Goal: Task Accomplishment & Management: Use online tool/utility

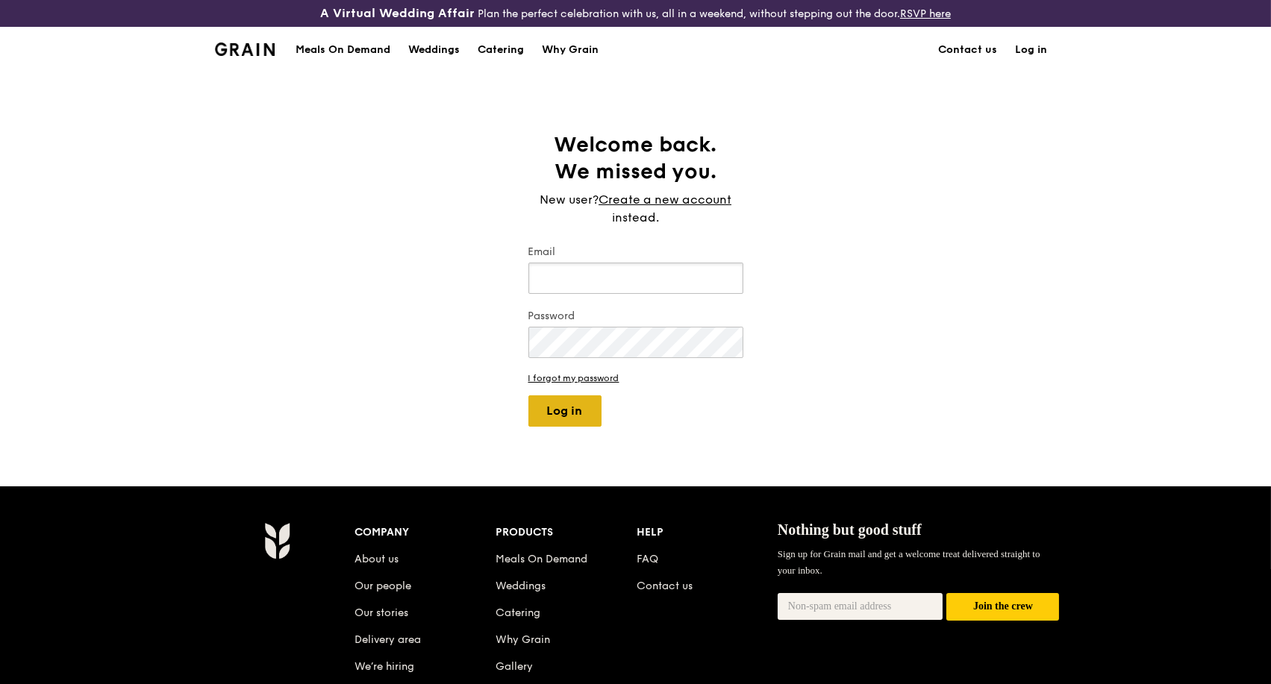
type input "kathleen@grain.com.sg"
click at [582, 411] on button "Log in" at bounding box center [564, 411] width 73 height 31
select select "100"
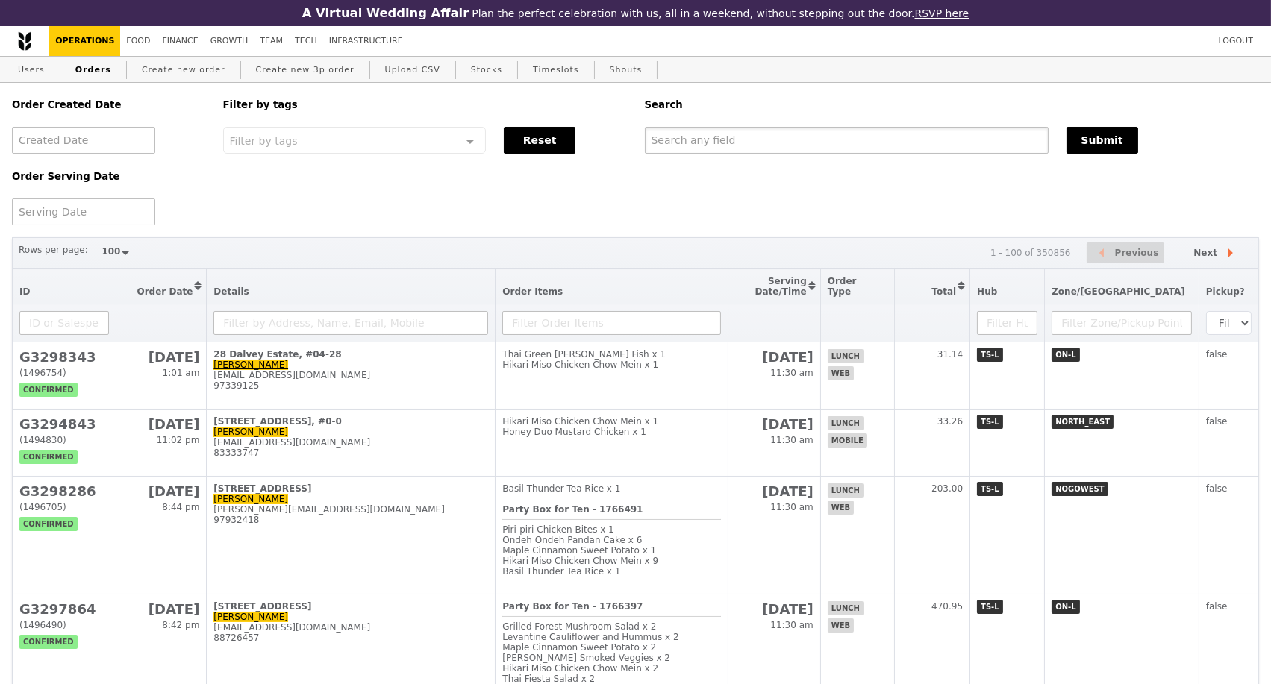
click at [688, 139] on input "text" at bounding box center [847, 140] width 404 height 27
paste input "G3296694"
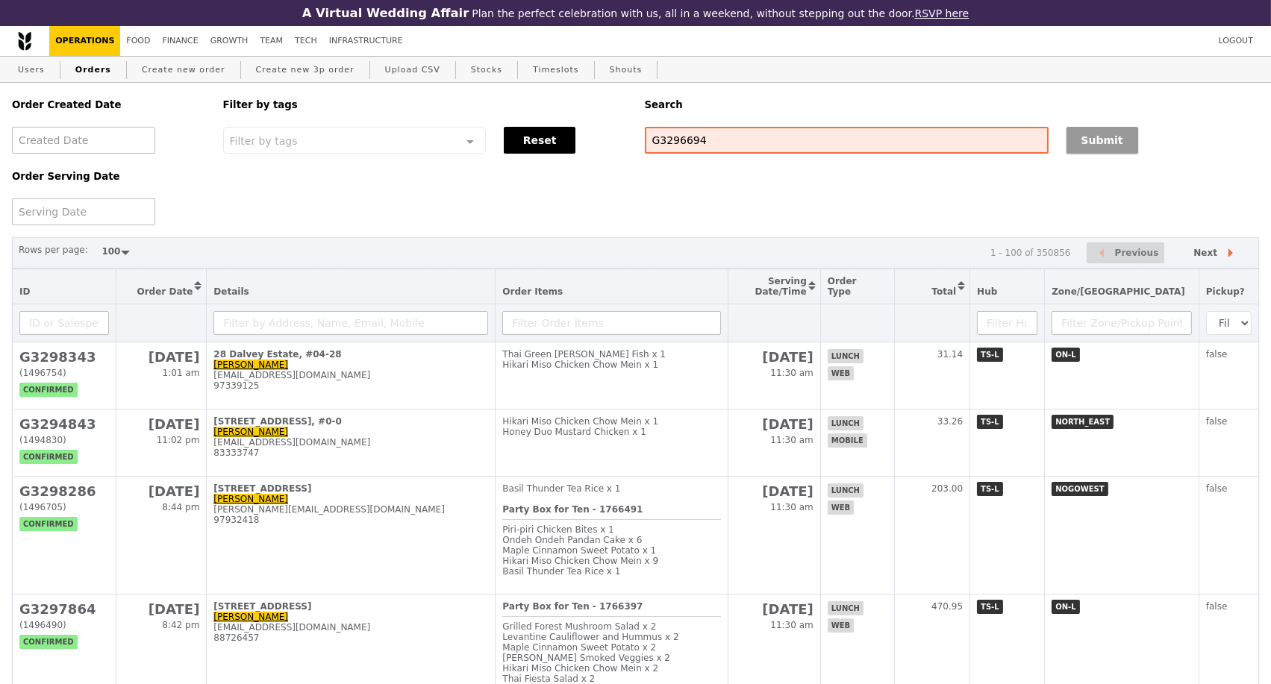
click at [1081, 139] on button "Submit" at bounding box center [1102, 140] width 72 height 27
type input "G3296694"
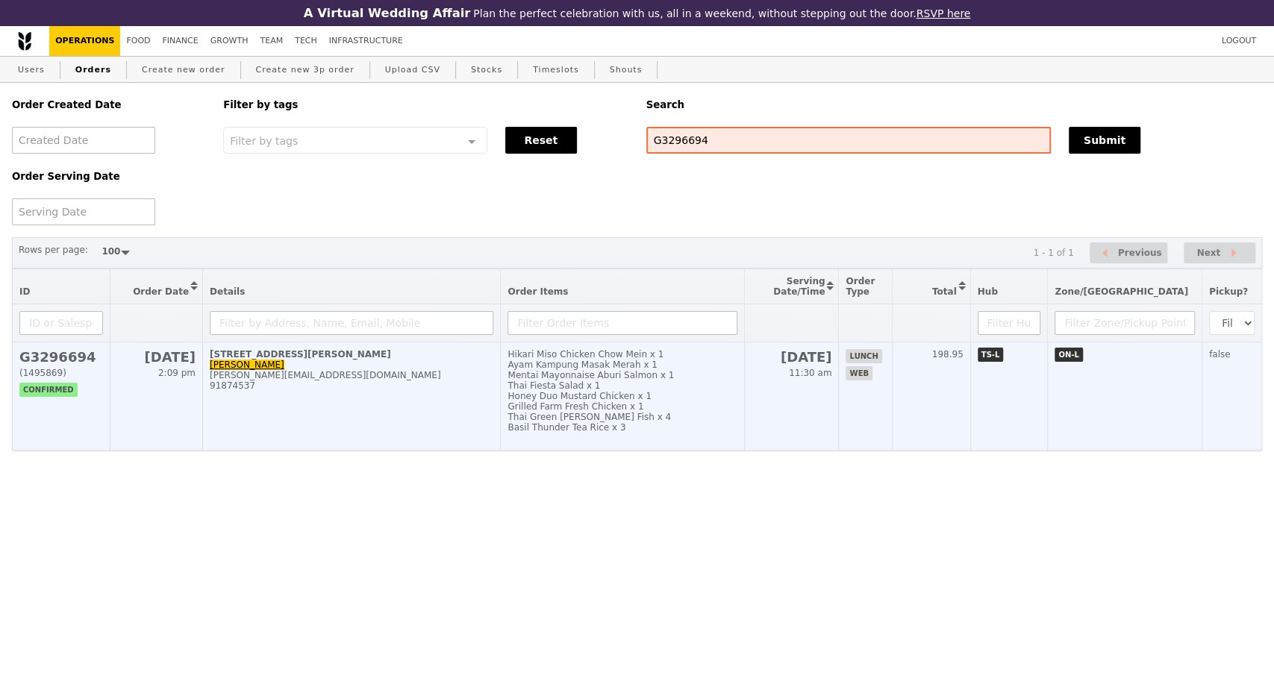
click at [373, 422] on td "30 Heng Mui Keng Terrace, #NA-NA Erika Chandra erika_chandra@iseas.edu.sg 91874…" at bounding box center [352, 397] width 298 height 108
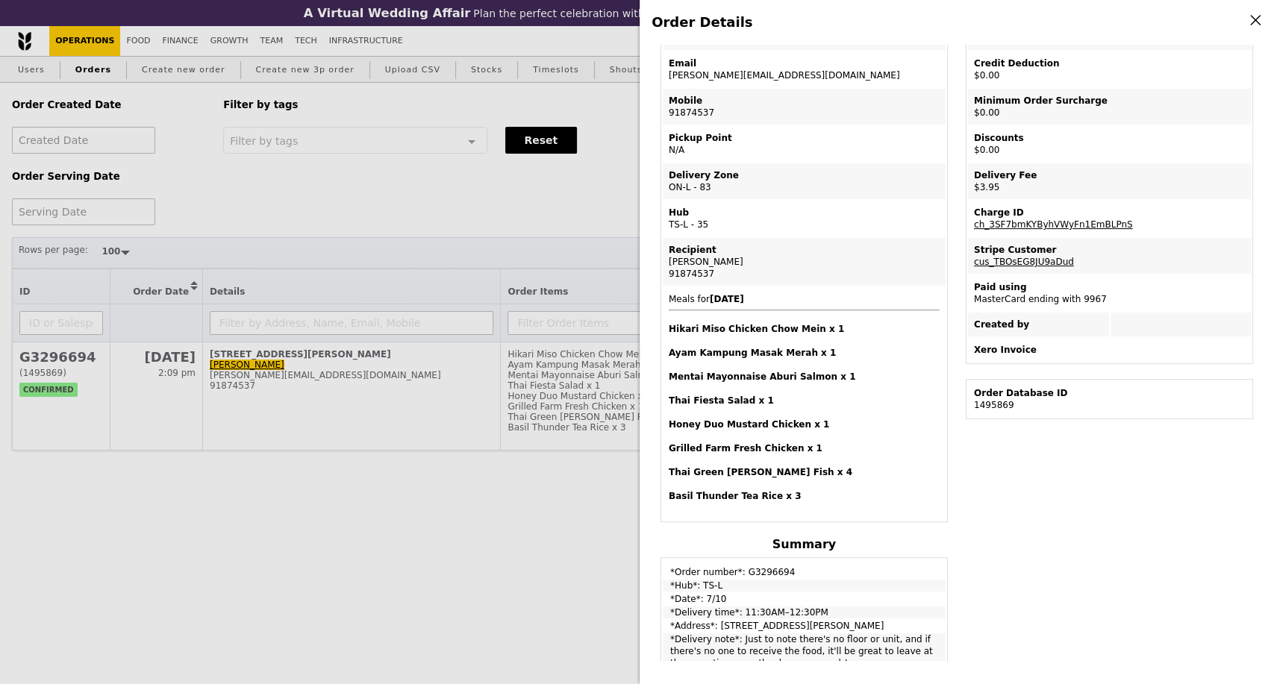
scroll to position [166, 0]
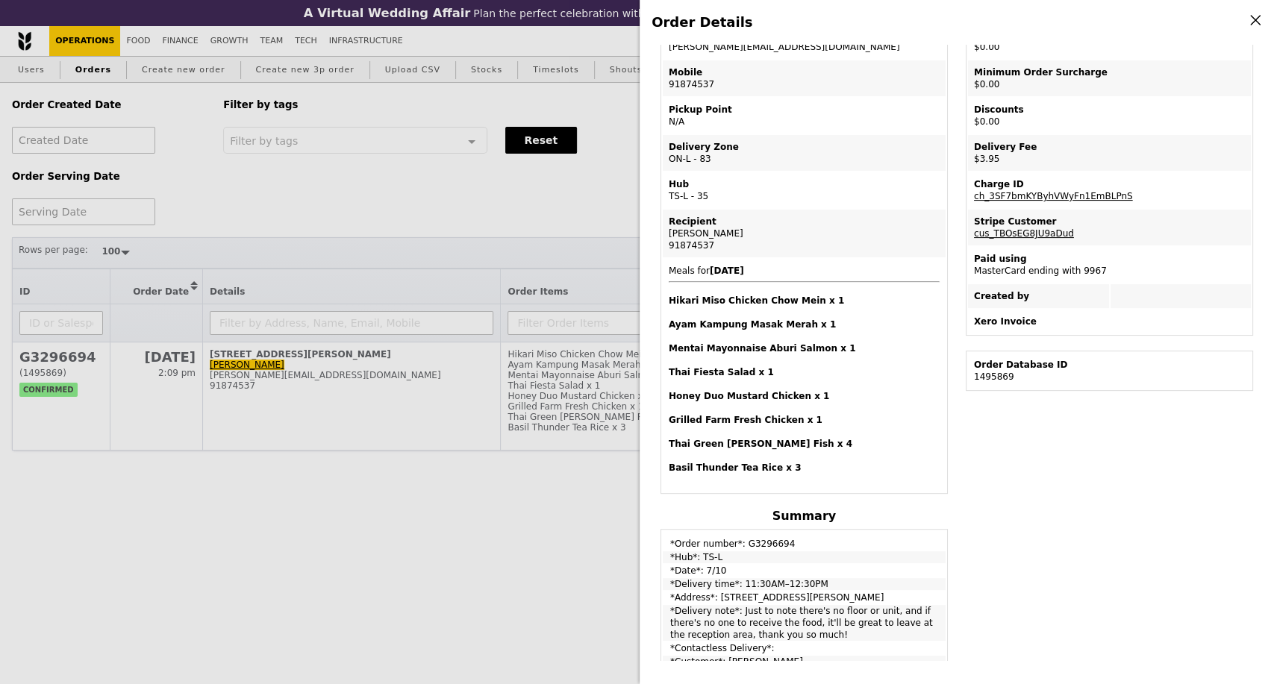
drag, startPoint x: 674, startPoint y: 586, endPoint x: 813, endPoint y: 581, distance: 139.7
click at [813, 581] on td "*Delivery time*: 11:30AM–12:30PM" at bounding box center [804, 584] width 283 height 12
copy td "Delivery time*: 11:30AM–12:30PM"
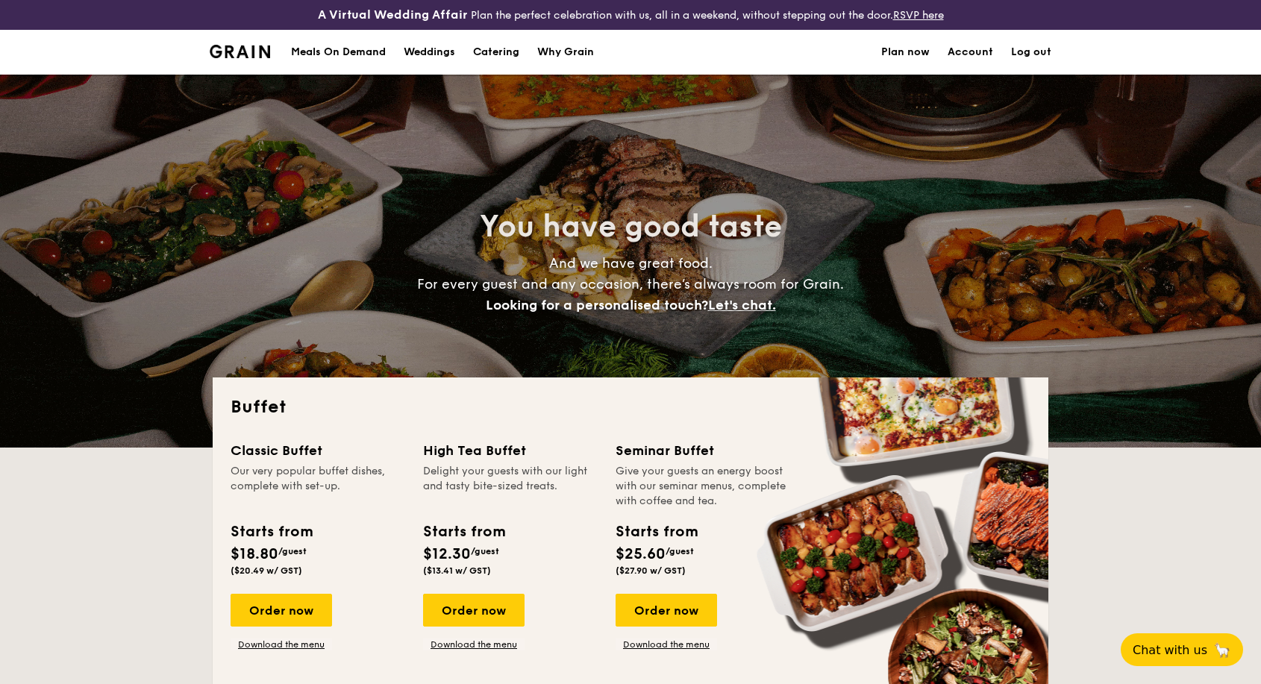
select select
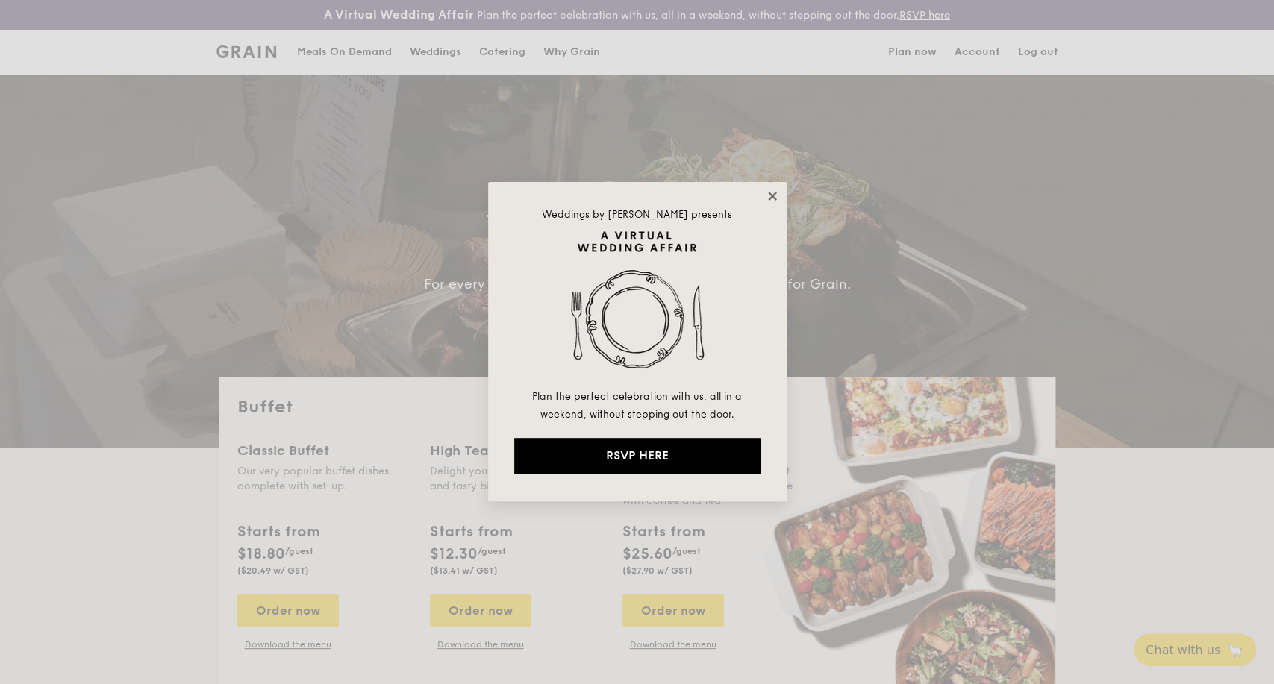
click at [772, 196] on icon at bounding box center [772, 196] width 8 height 8
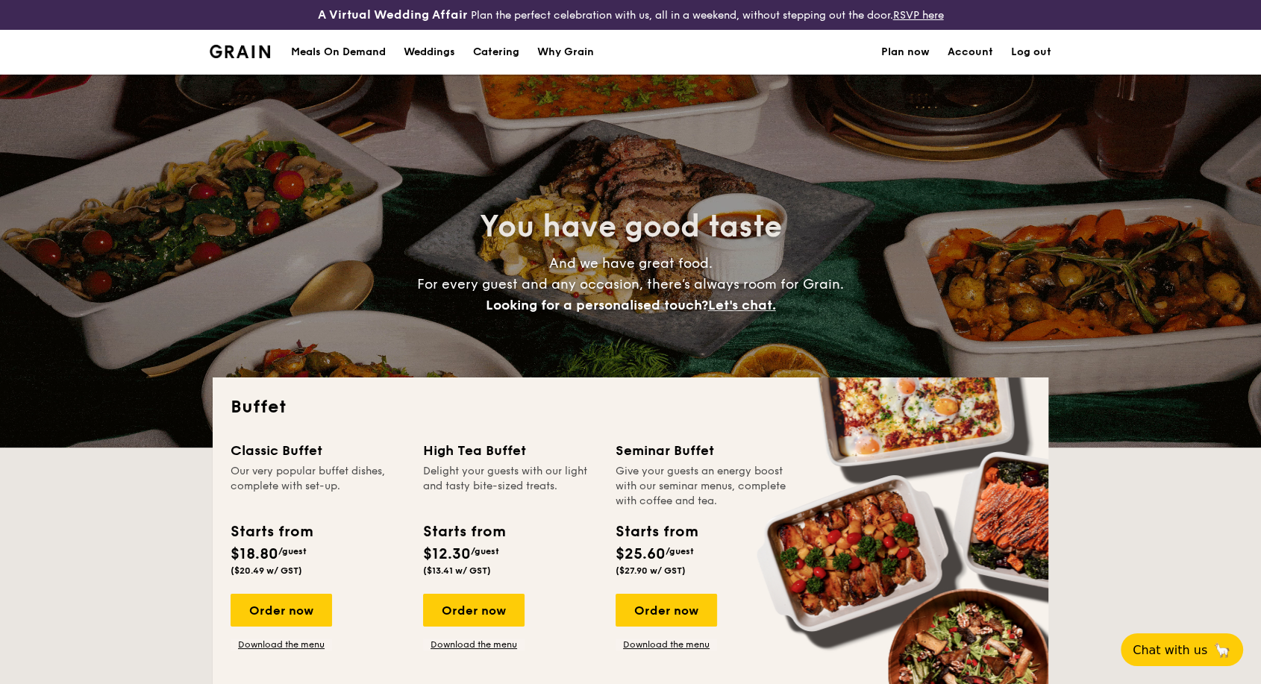
click at [505, 49] on h1 "Catering" at bounding box center [496, 52] width 46 height 45
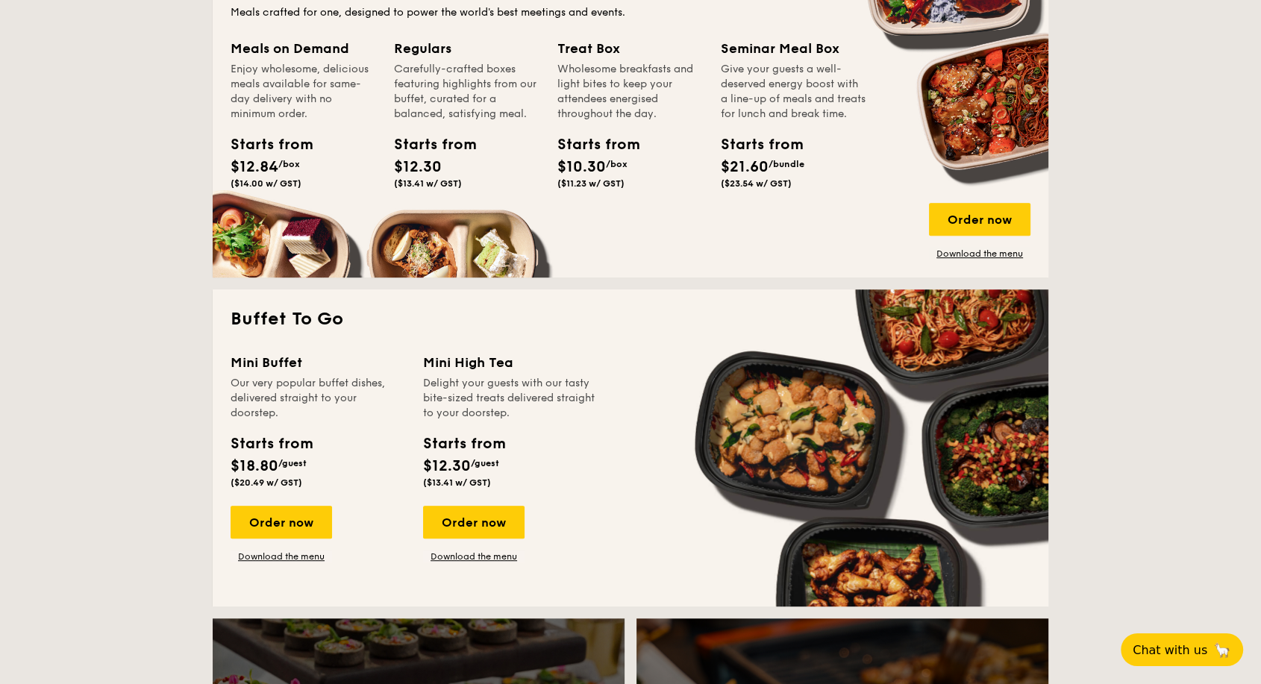
scroll to position [249, 0]
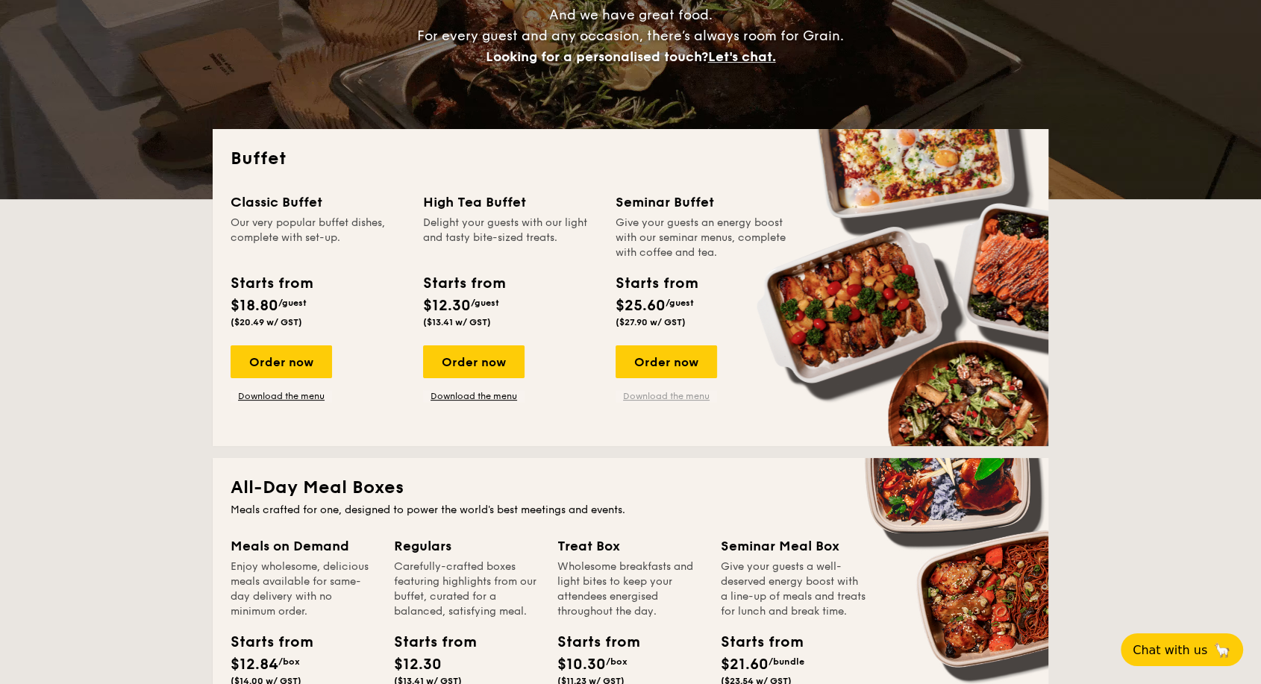
click at [682, 397] on link "Download the menu" at bounding box center [666, 396] width 101 height 12
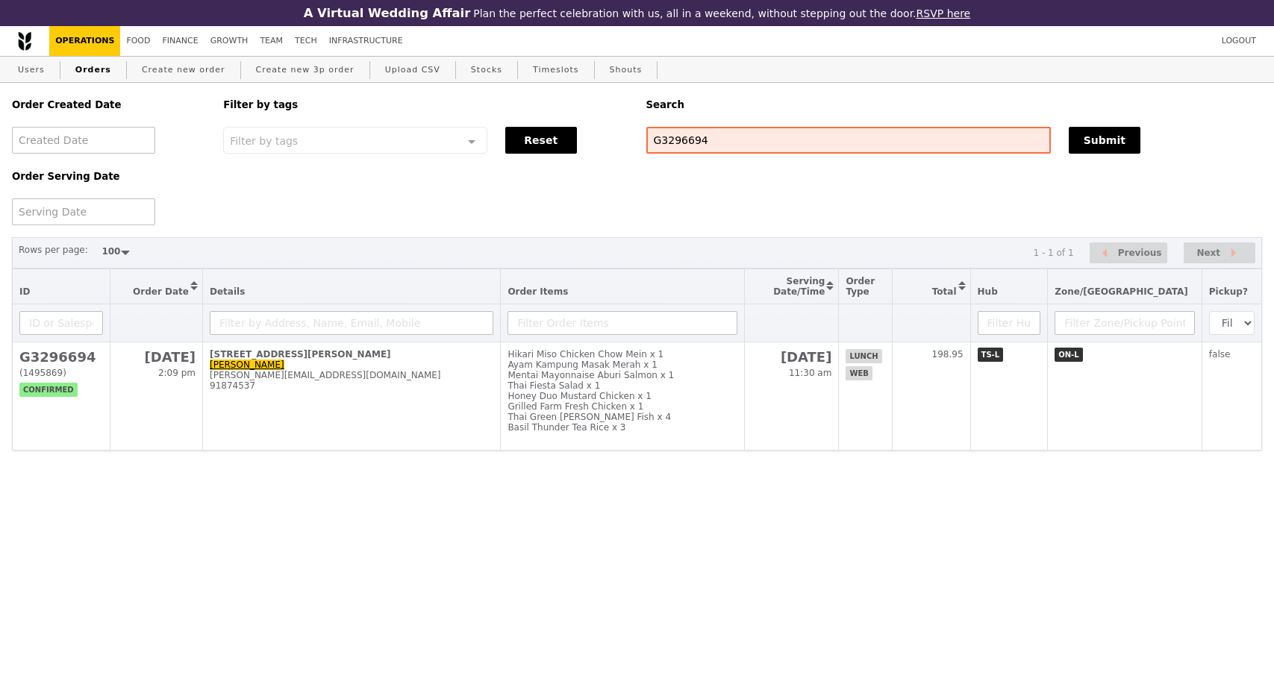
select select "100"
click at [604, 140] on div "Order Created Date Order Serving Date Filter by tags Filter by tags Meal_Plan W…" at bounding box center [637, 154] width 1268 height 143
paste input "75238"
type input "G3275238"
click at [1088, 145] on button "Submit" at bounding box center [1105, 140] width 72 height 27
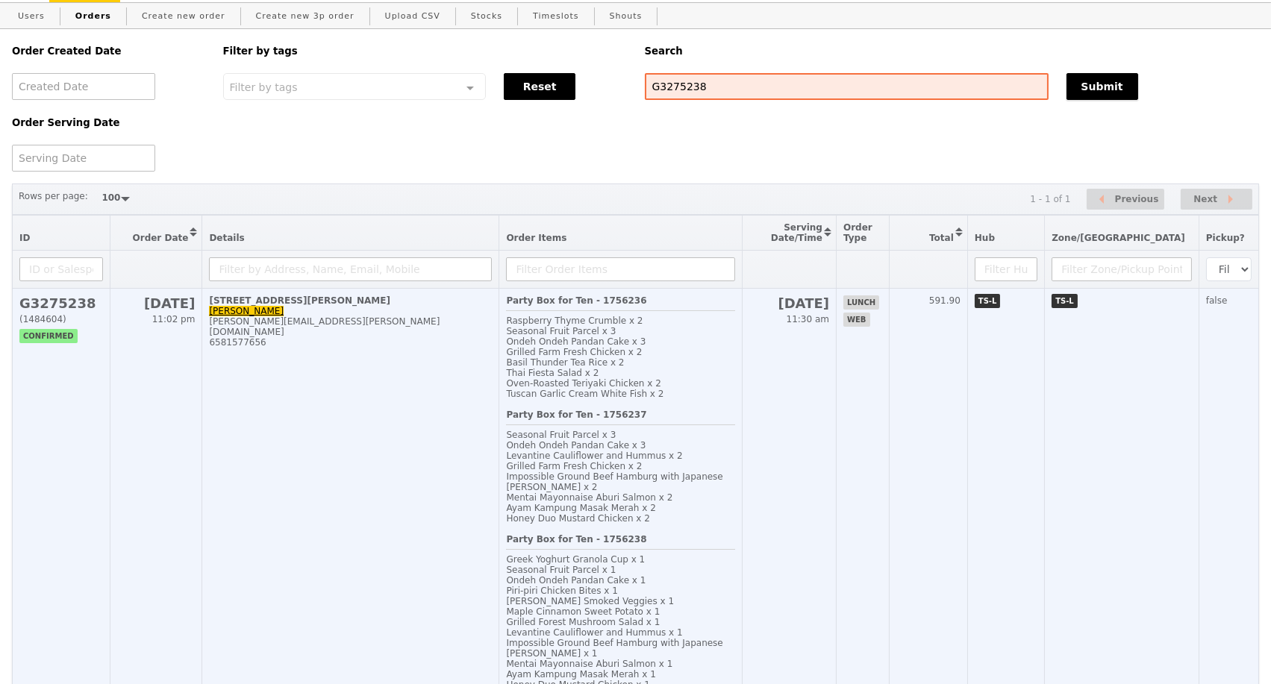
scroll to position [83, 0]
